Goal: Navigation & Orientation: Find specific page/section

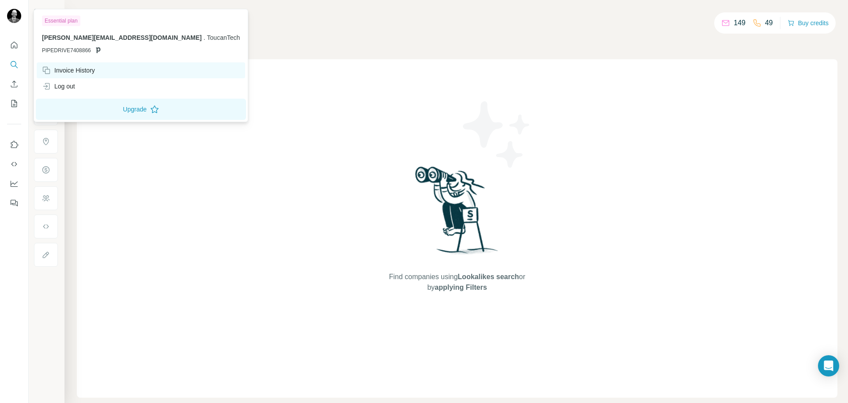
click at [76, 72] on div "Invoice History" at bounding box center [68, 70] width 53 height 9
click at [76, 66] on div "Invoice History" at bounding box center [68, 70] width 53 height 9
click at [77, 65] on div "Invoice History" at bounding box center [141, 70] width 209 height 16
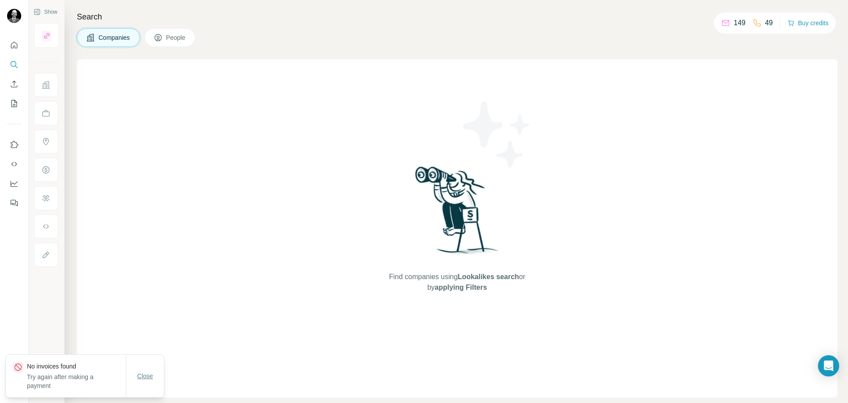
click at [152, 378] on span "Close" at bounding box center [145, 375] width 16 height 9
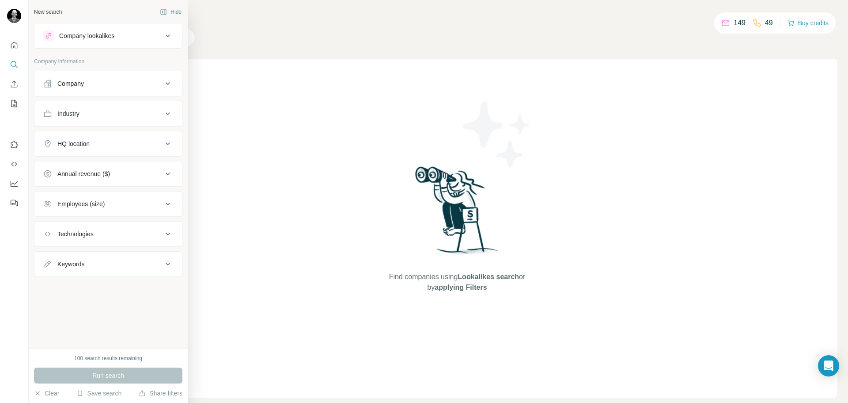
click at [69, 82] on div "Company" at bounding box center [70, 83] width 27 height 9
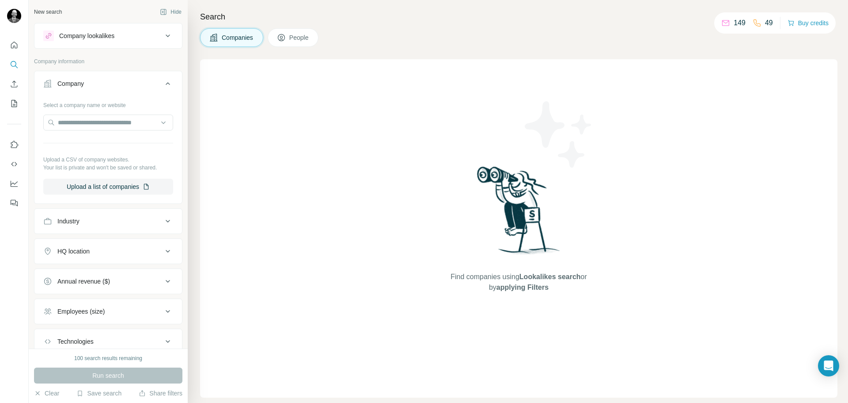
click at [734, 23] on p "149" at bounding box center [740, 23] width 12 height 11
click at [754, 24] on icon at bounding box center [757, 22] width 7 height 7
click at [723, 23] on icon at bounding box center [726, 23] width 9 height 9
click at [9, 43] on button "Quick start" at bounding box center [14, 45] width 14 height 16
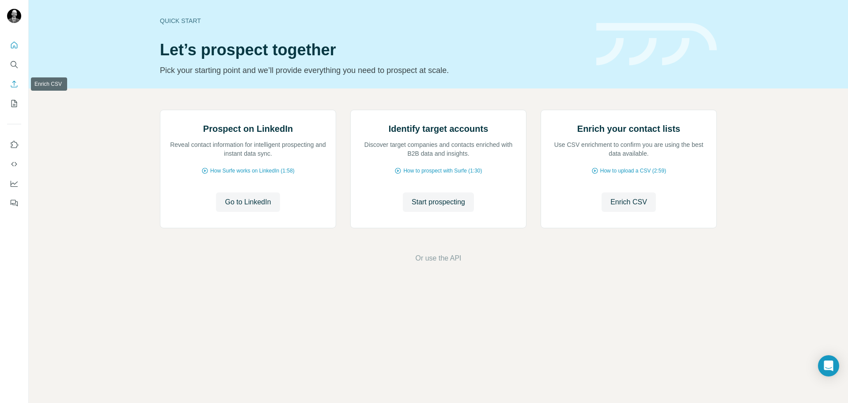
click at [15, 88] on button "Enrich CSV" at bounding box center [14, 84] width 14 height 16
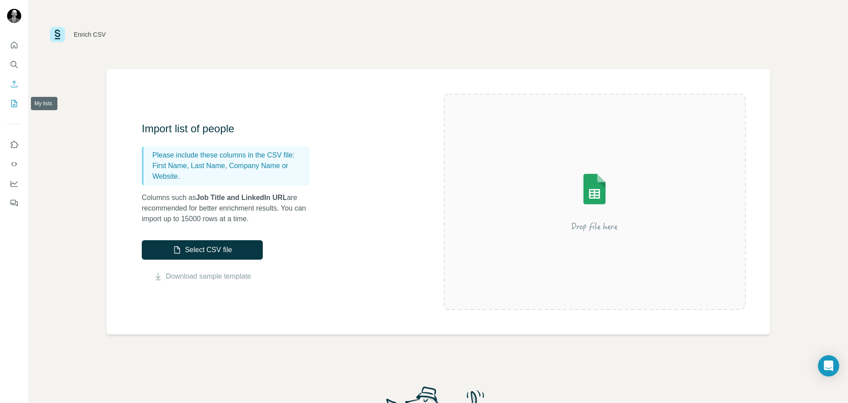
click at [11, 104] on icon "My lists" at bounding box center [14, 103] width 6 height 7
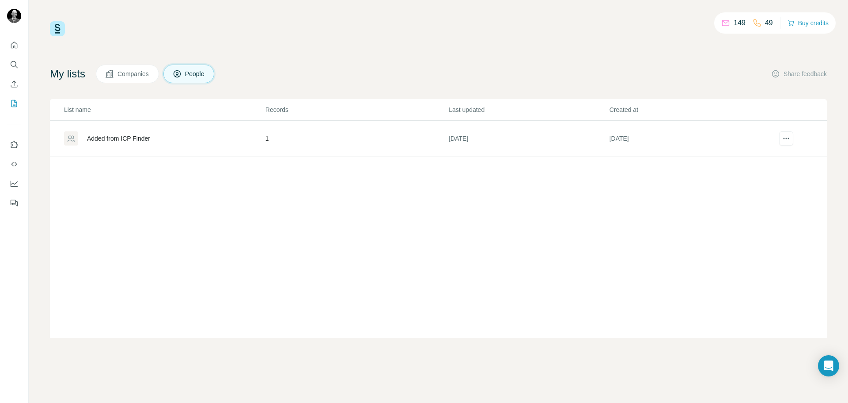
click at [146, 80] on button "Companies" at bounding box center [127, 74] width 63 height 19
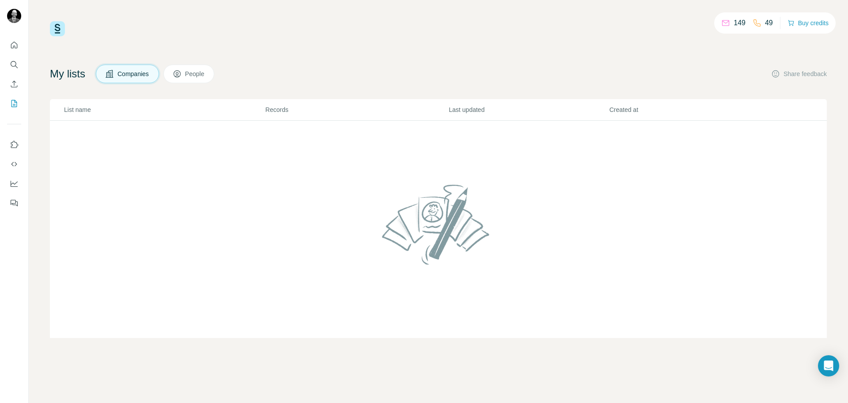
click at [182, 76] on icon at bounding box center [177, 73] width 9 height 9
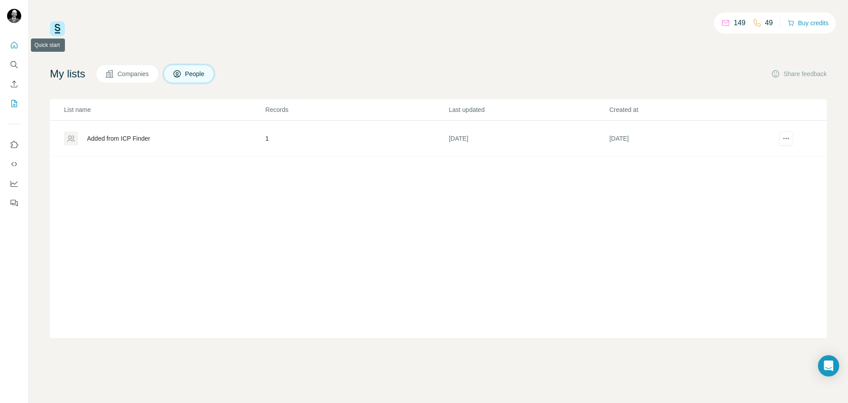
click at [16, 41] on icon "Quick start" at bounding box center [14, 45] width 9 height 9
